Goal: Task Accomplishment & Management: Complete application form

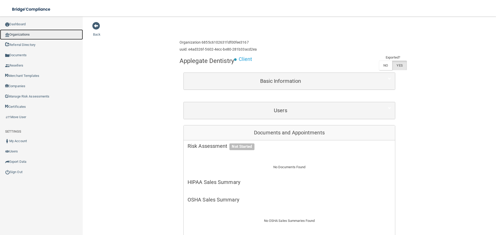
click at [19, 34] on link "Organizations" at bounding box center [41, 34] width 83 height 10
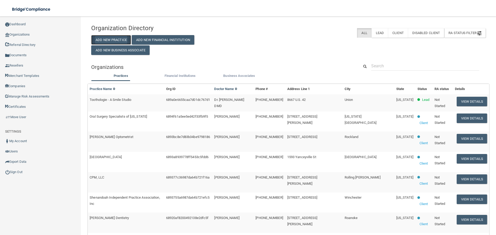
click at [116, 40] on button "Add New Practice" at bounding box center [111, 40] width 40 height 10
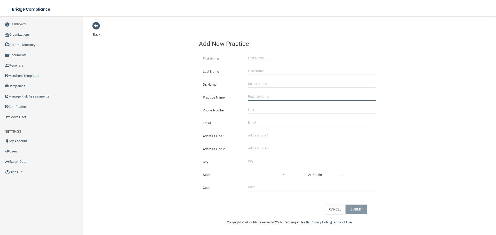
click at [262, 99] on input "Practice Name" at bounding box center [312, 97] width 128 height 8
paste input "[PERSON_NAME] Park Urgent Care"
type input "[PERSON_NAME] Park Urgent Care"
click at [267, 108] on input "(___) ___-____" at bounding box center [312, 110] width 128 height 8
paste input "248) 268-2566"
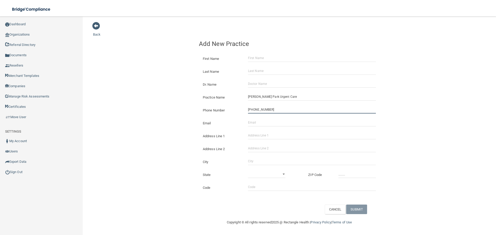
type input "[PHONE_NUMBER]"
click at [176, 103] on div "Back Add New Practice First Name Last Name Dr. Name Practice Name [PERSON_NAME]…" at bounding box center [289, 118] width 393 height 193
click at [263, 133] on input "Address Line 1" at bounding box center [312, 136] width 128 height 8
paste input "[STREET_ADDRESS]"
type input "[STREET_ADDRESS]"
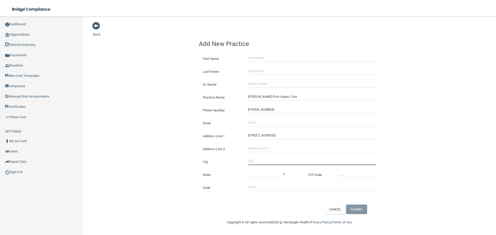
click at [265, 160] on input "City" at bounding box center [312, 162] width 128 height 8
type input "[PERSON_NAME][GEOGRAPHIC_DATA]"
click at [265, 173] on select "[US_STATE] [US_STATE] [US_STATE] [US_STATE] [US_STATE] [US_STATE] [US_STATE] [U…" at bounding box center [266, 174] width 37 height 8
select select "22"
click at [248, 170] on select "[US_STATE] [US_STATE] [US_STATE] [US_STATE] [US_STATE] [US_STATE] [US_STATE] [U…" at bounding box center [266, 174] width 37 height 8
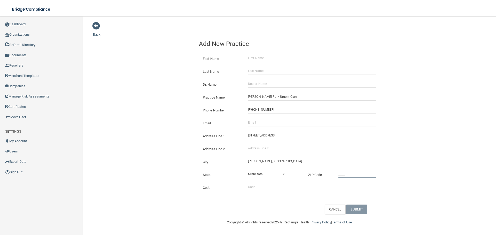
click at [351, 171] on input "_____" at bounding box center [356, 174] width 37 height 8
type input "48030"
click at [261, 118] on div "Email The email address is already taken" at bounding box center [289, 121] width 189 height 13
click at [257, 122] on input "Email" at bounding box center [312, 123] width 128 height 8
paste input "[EMAIL_ADDRESS][DOMAIN_NAME]"
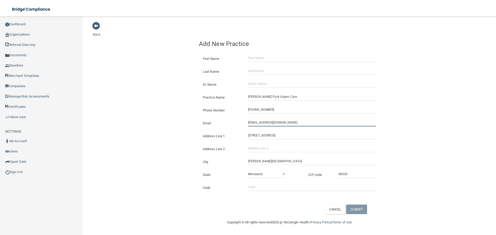
type input "[EMAIL_ADDRESS][DOMAIN_NAME]"
click at [168, 115] on div "Back Add New Practice First Name Last Name Dr. Name Practice Name [PERSON_NAME]…" at bounding box center [289, 118] width 393 height 193
drag, startPoint x: 267, startPoint y: 60, endPoint x: 262, endPoint y: 59, distance: 4.9
click at [267, 60] on input "First Name" at bounding box center [312, 58] width 128 height 8
type input "v"
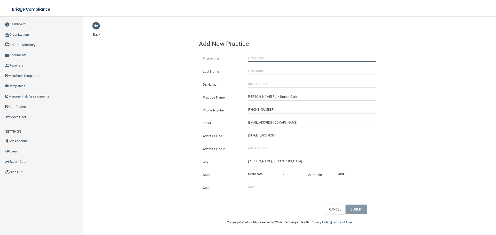
paste input "[PERSON_NAME]"
click at [264, 59] on input "[PERSON_NAME]" at bounding box center [312, 58] width 128 height 8
type input "Starr"
click at [262, 66] on div "Last Name" at bounding box center [289, 69] width 189 height 13
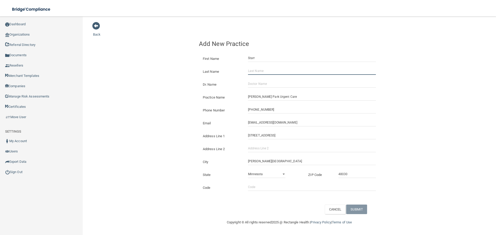
click at [261, 73] on input "Last Name" at bounding box center [312, 71] width 128 height 8
paste input "[PERSON_NAME]"
type input "[PERSON_NAME]"
click at [261, 80] on input "Dr. Name" at bounding box center [312, 84] width 128 height 8
type input "U"
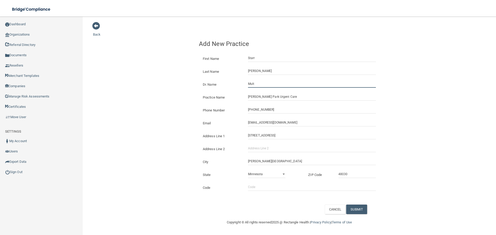
type input "Multiple Physicians"
click at [354, 208] on button "SUBMIT" at bounding box center [356, 210] width 21 height 10
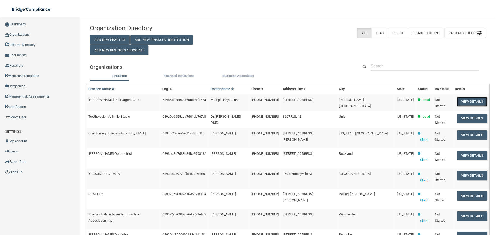
click at [471, 101] on button "View Details" at bounding box center [472, 102] width 30 height 10
